Goal: Find specific page/section: Find specific page/section

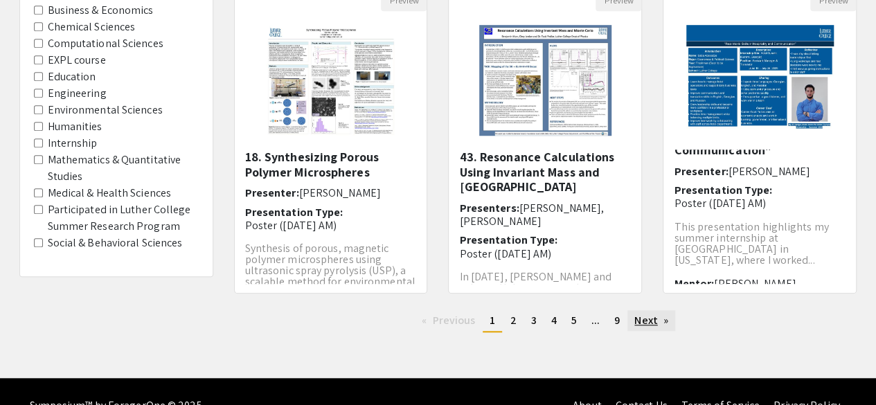
scroll to position [512, 0]
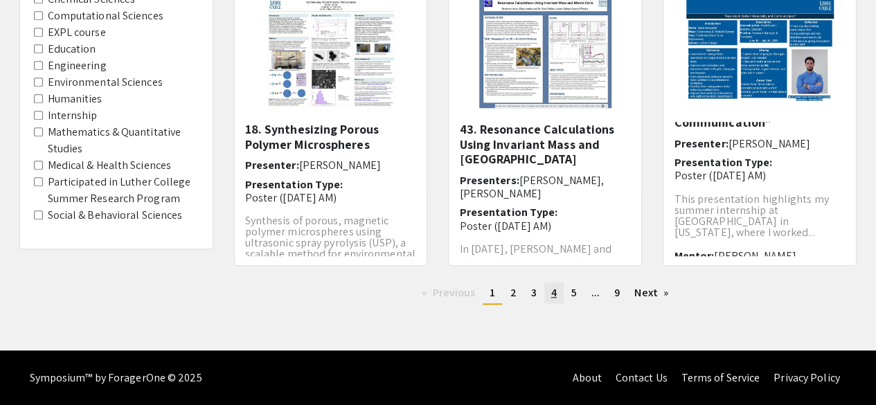
click at [548, 293] on link "page 4" at bounding box center [553, 292] width 19 height 21
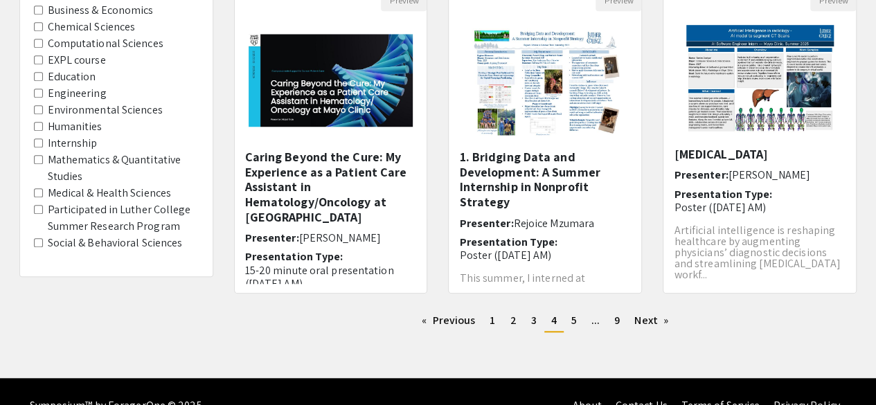
scroll to position [512, 0]
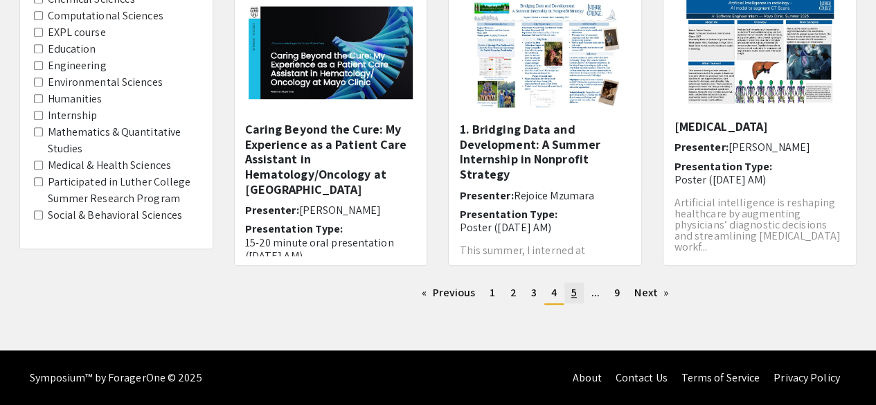
click at [573, 294] on span "5" at bounding box center [574, 292] width 6 height 15
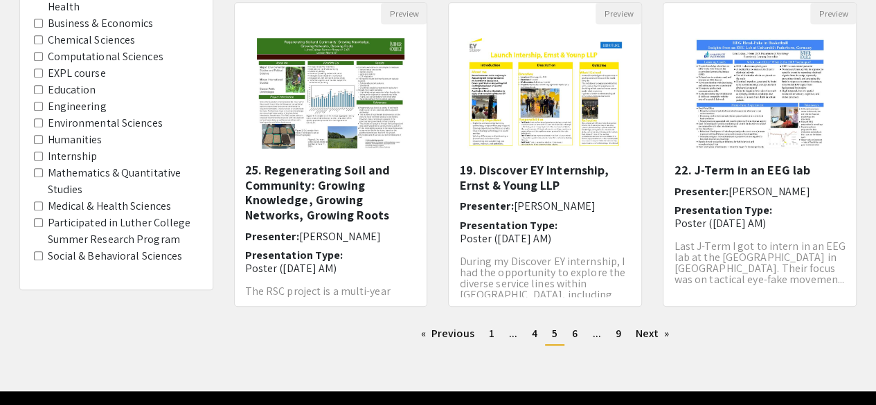
scroll to position [476, 0]
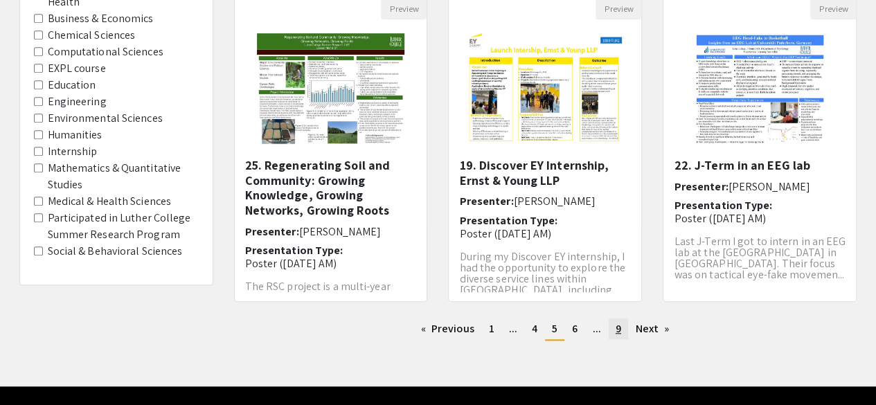
click at [620, 330] on span "9" at bounding box center [618, 328] width 6 height 15
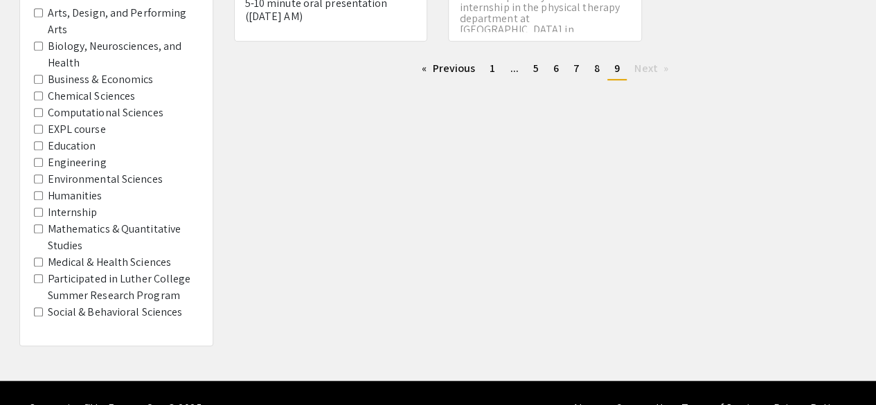
scroll to position [446, 0]
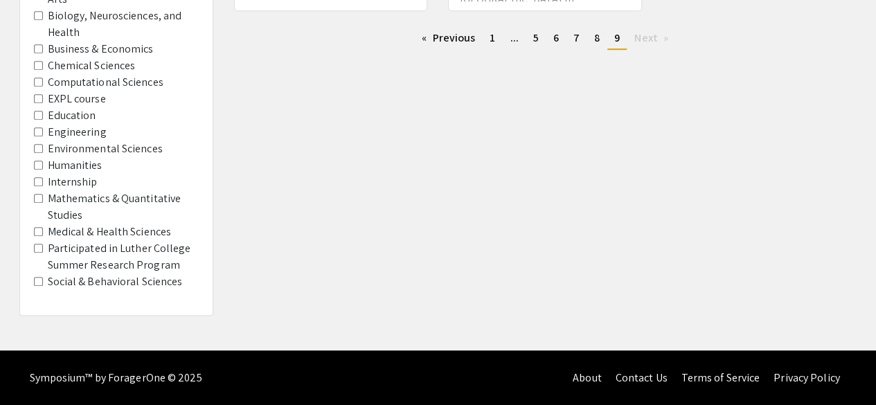
click at [46, 246] on span "Participated in Luther College Summer Research Program" at bounding box center [116, 256] width 165 height 33
click at [37, 244] on Program "Participated in Luther College Summer Research Program" at bounding box center [38, 248] width 9 height 9
